Goal: Use online tool/utility: Utilize a website feature to perform a specific function

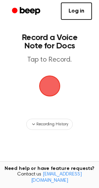
click at [50, 83] on span "button" at bounding box center [49, 86] width 23 height 23
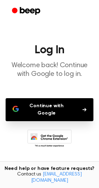
click at [53, 106] on button "Continue with Google" at bounding box center [50, 109] width 88 height 23
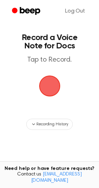
click at [50, 90] on span "button" at bounding box center [49, 86] width 24 height 24
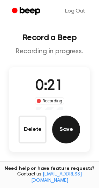
click at [67, 129] on button "Save" at bounding box center [66, 130] width 28 height 28
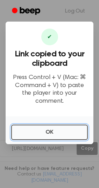
click at [67, 129] on button "OK" at bounding box center [49, 132] width 76 height 15
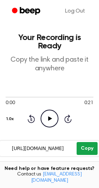
click at [81, 142] on button "Copy" at bounding box center [86, 148] width 21 height 13
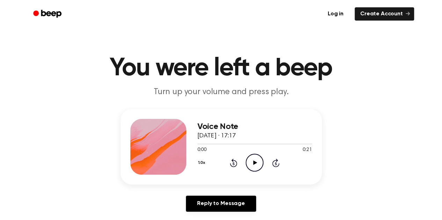
click at [251, 163] on icon "Play Audio" at bounding box center [254, 163] width 18 height 18
click at [253, 162] on icon at bounding box center [254, 163] width 3 height 5
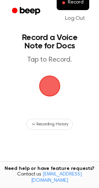
click at [52, 85] on span "button" at bounding box center [49, 86] width 23 height 23
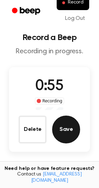
click at [62, 129] on button "Save" at bounding box center [66, 130] width 28 height 28
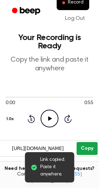
click at [89, 142] on button "Copy" at bounding box center [86, 148] width 21 height 13
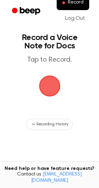
click at [52, 94] on span "button" at bounding box center [49, 86] width 23 height 23
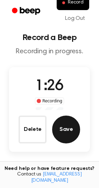
click at [69, 134] on button "Save" at bounding box center [66, 130] width 28 height 28
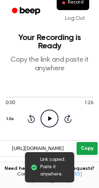
click at [87, 142] on button "Copy" at bounding box center [86, 148] width 21 height 13
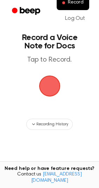
click at [46, 92] on span "button" at bounding box center [49, 86] width 25 height 25
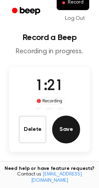
click at [64, 135] on button "Save" at bounding box center [66, 130] width 28 height 28
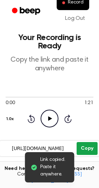
click at [88, 142] on button "Copy" at bounding box center [86, 148] width 21 height 13
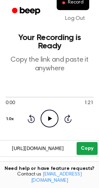
click at [88, 142] on button "Copy" at bounding box center [86, 148] width 21 height 13
